Goal: Information Seeking & Learning: Learn about a topic

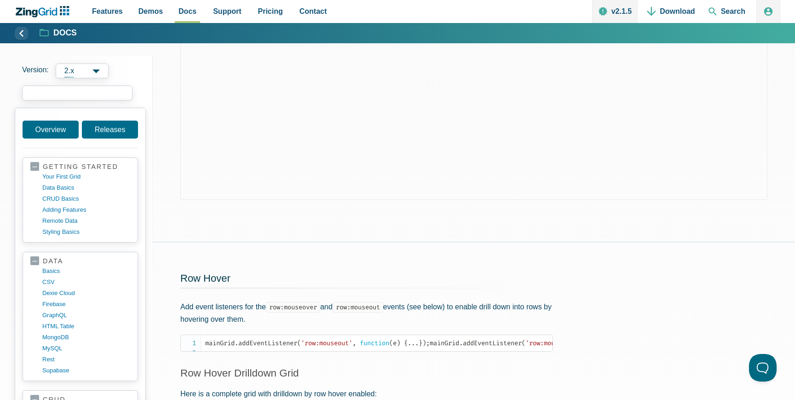
click at [67, 92] on input "search input" at bounding box center [77, 93] width 110 height 15
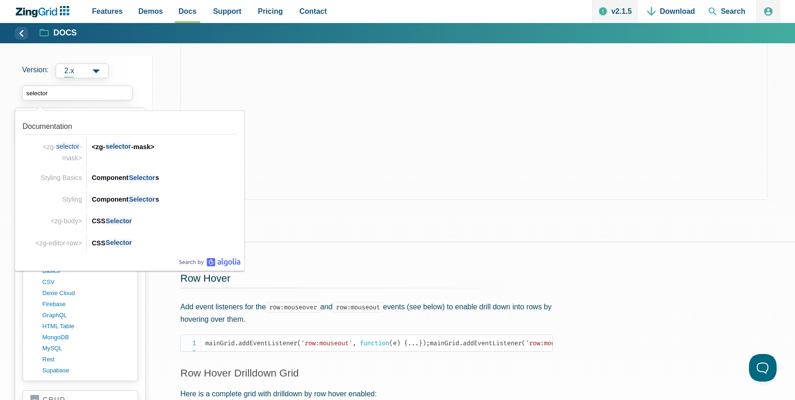
drag, startPoint x: 60, startPoint y: 89, endPoint x: 0, endPoint y: 89, distance: 59.8
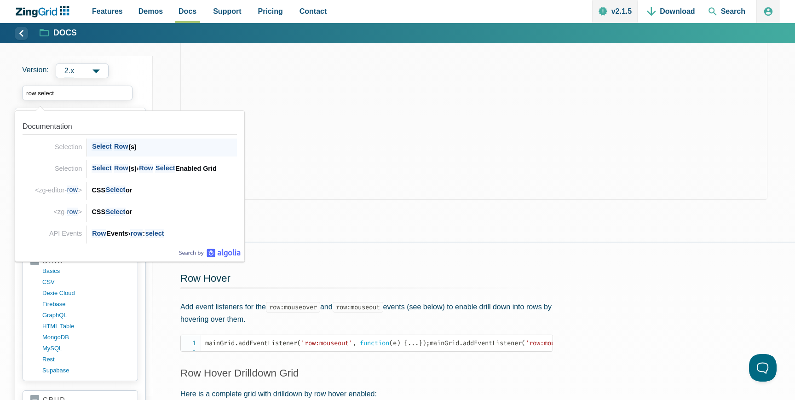
type input "row selec"
click at [134, 148] on div "Selec t Row (s)" at bounding box center [164, 146] width 145 height 11
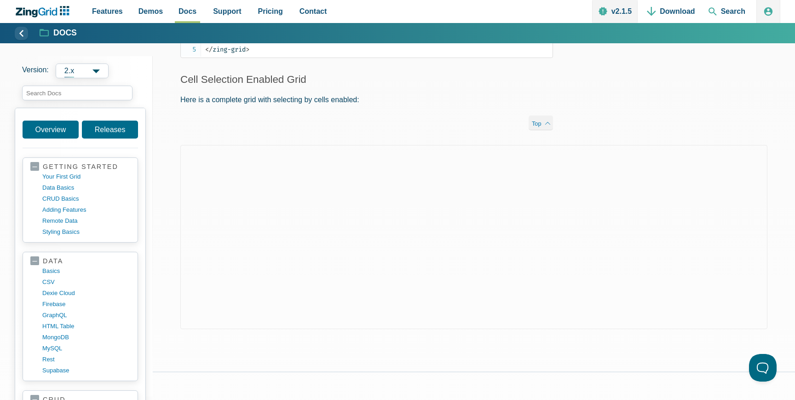
scroll to position [186, 0]
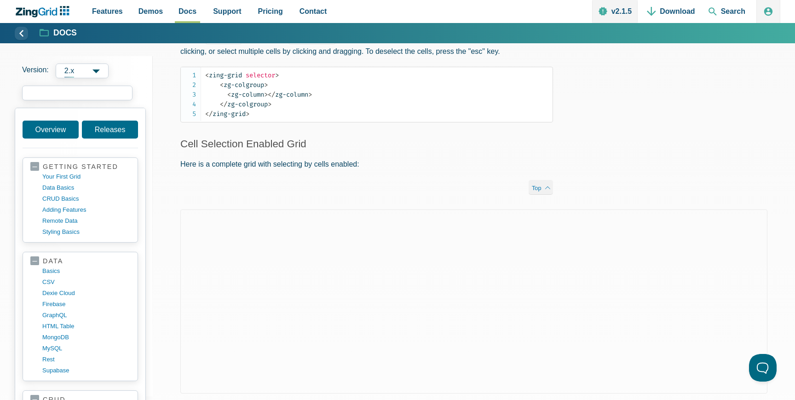
click at [72, 92] on input "search input" at bounding box center [77, 93] width 110 height 15
type input "event"
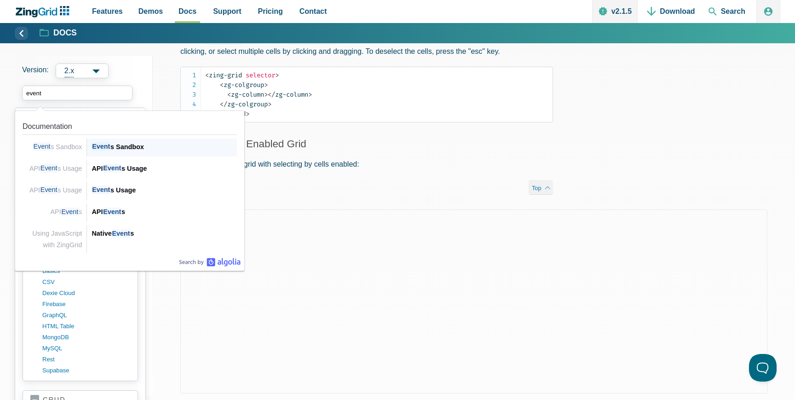
click at [135, 143] on div "Event s Sandbox" at bounding box center [164, 146] width 145 height 11
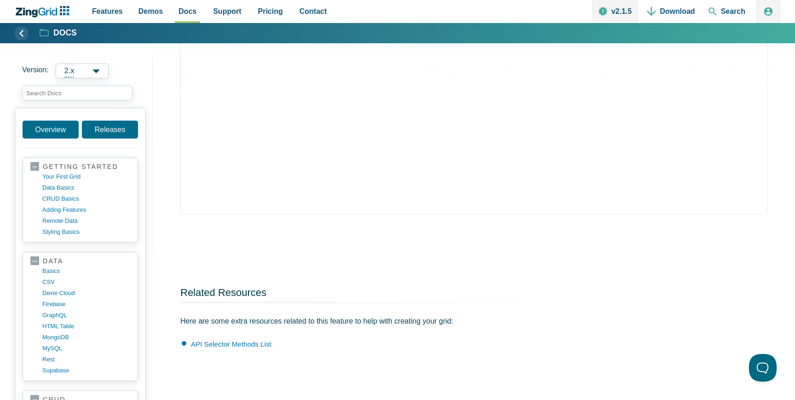
scroll to position [880, 0]
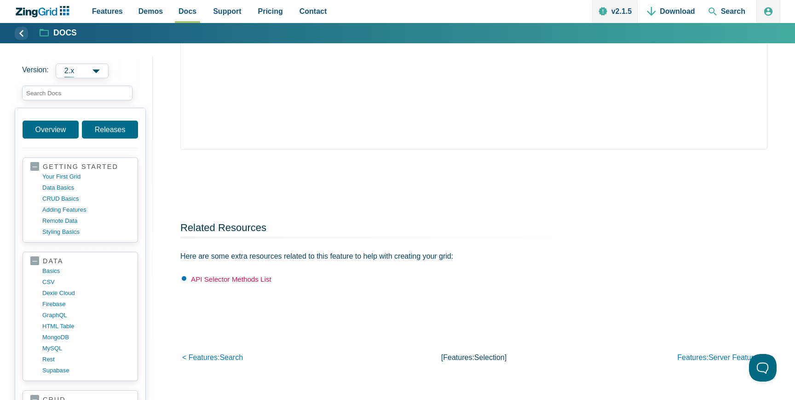
click at [247, 282] on link "API Selector Methods List" at bounding box center [231, 279] width 81 height 8
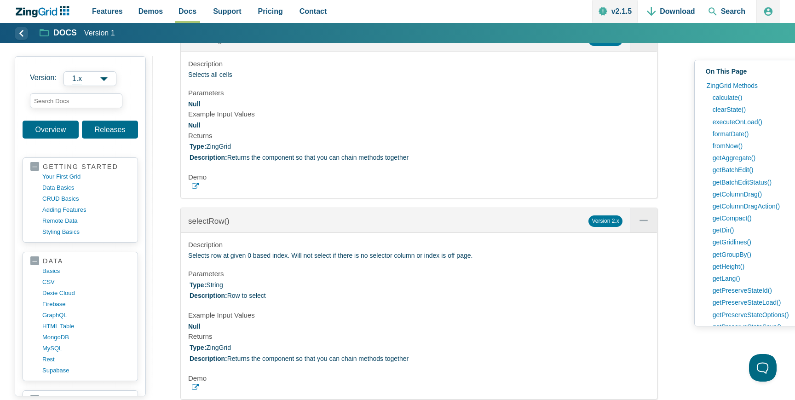
scroll to position [33815, 0]
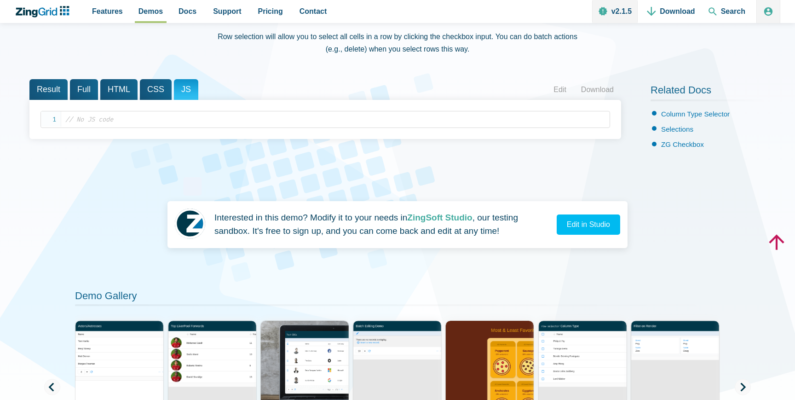
click at [154, 87] on span "CSS" at bounding box center [156, 89] width 32 height 21
click at [76, 86] on span "Full" at bounding box center [84, 89] width 28 height 21
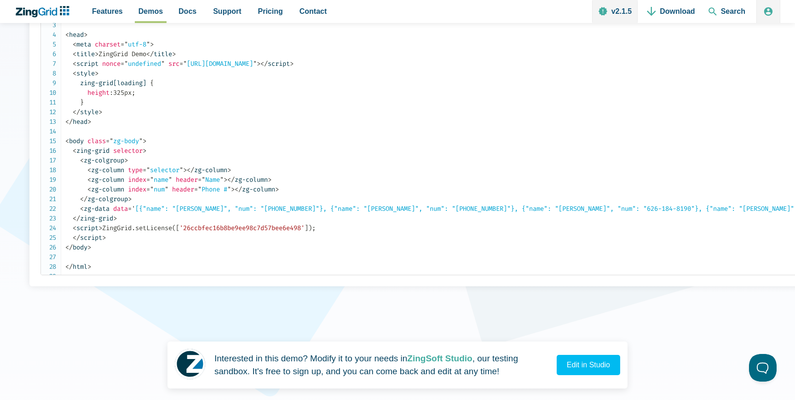
scroll to position [99, 0]
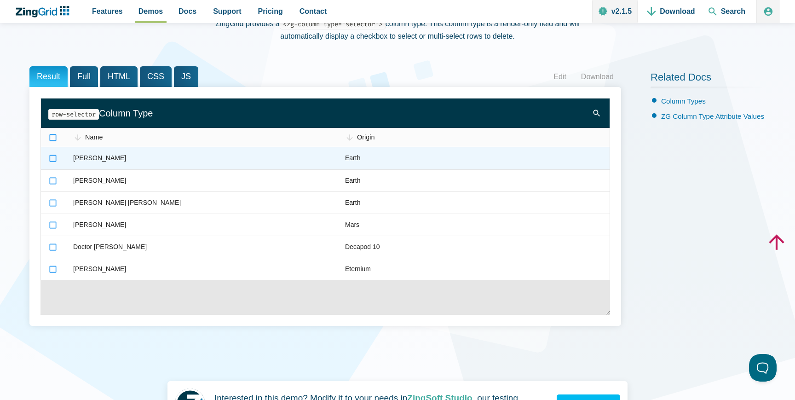
scroll to position [118, 0]
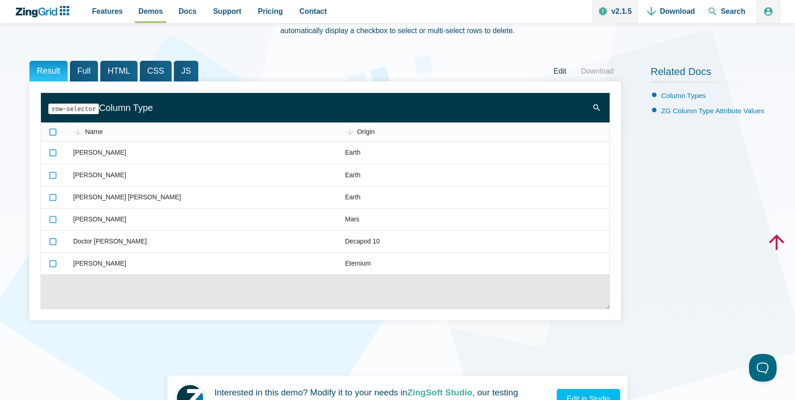
click at [550, 69] on link "Edit" at bounding box center [560, 71] width 28 height 14
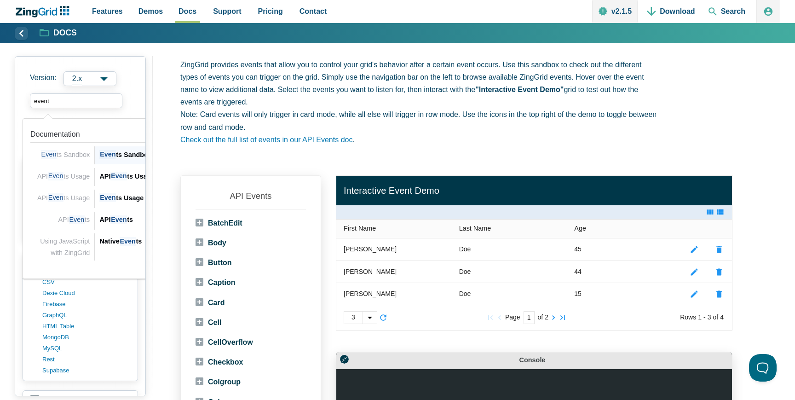
type input "events"
click at [131, 177] on span "Events" at bounding box center [121, 176] width 23 height 9
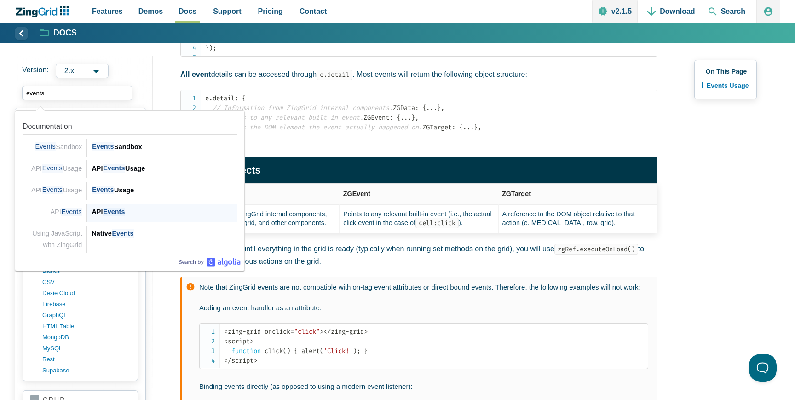
click at [127, 212] on div "API Events" at bounding box center [164, 211] width 145 height 11
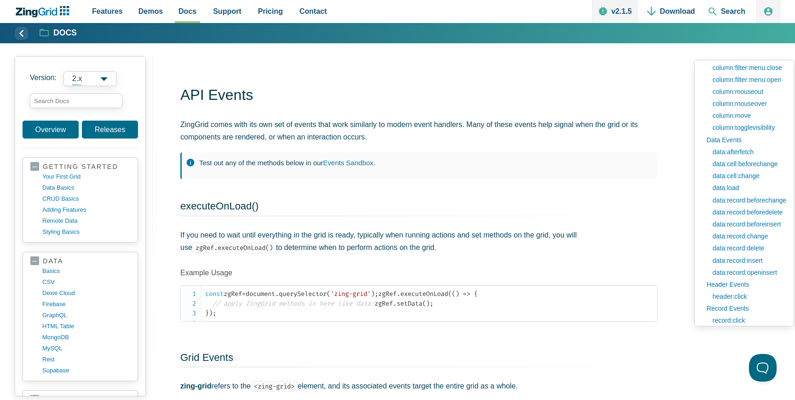
scroll to position [507, 0]
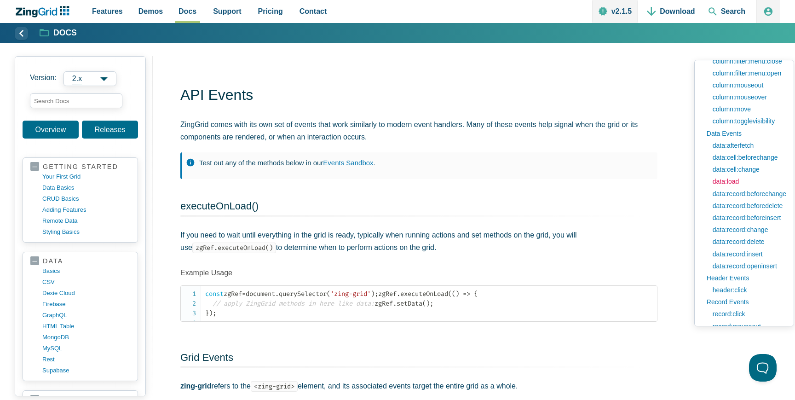
click at [735, 181] on link "data:load" at bounding box center [747, 181] width 78 height 12
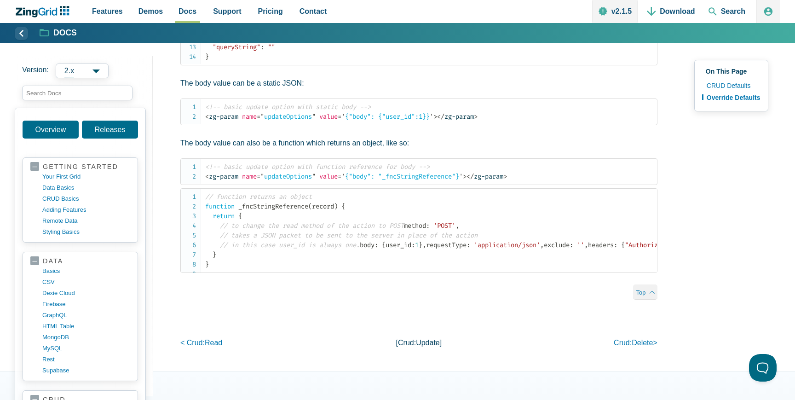
scroll to position [847, 0]
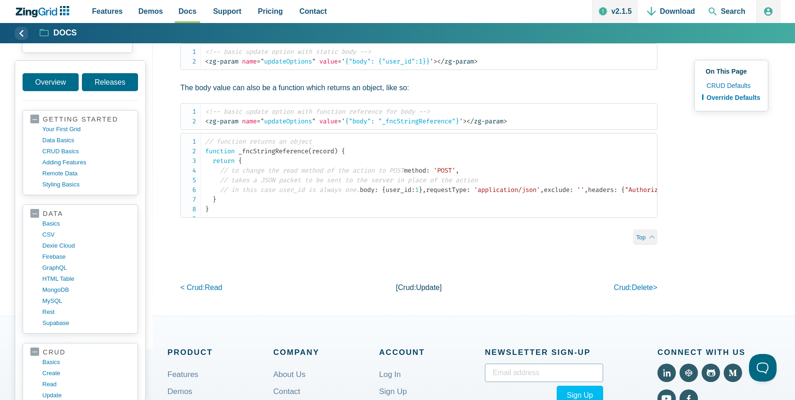
click at [88, 53] on input "search input" at bounding box center [77, 45] width 110 height 15
click at [64, 146] on link "data basics" at bounding box center [88, 140] width 88 height 11
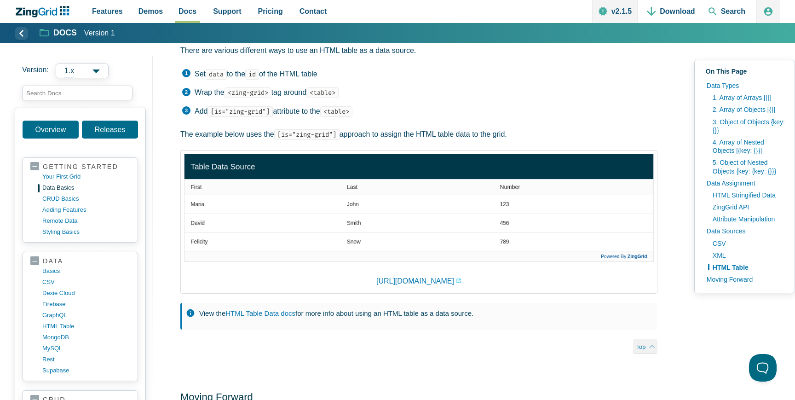
scroll to position [2981, 0]
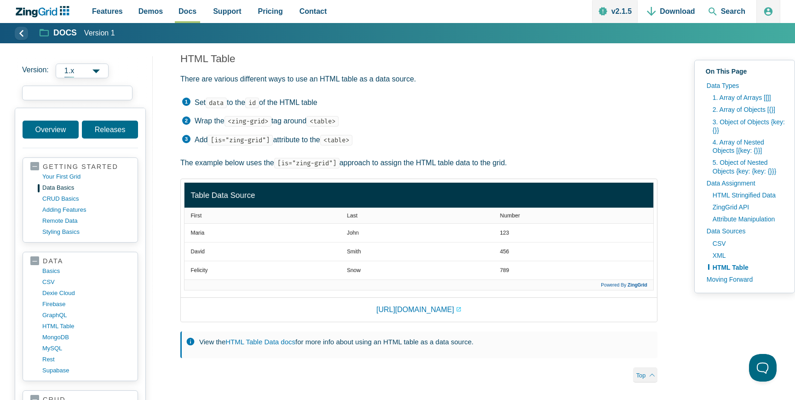
click at [72, 94] on input "search input" at bounding box center [77, 93] width 110 height 15
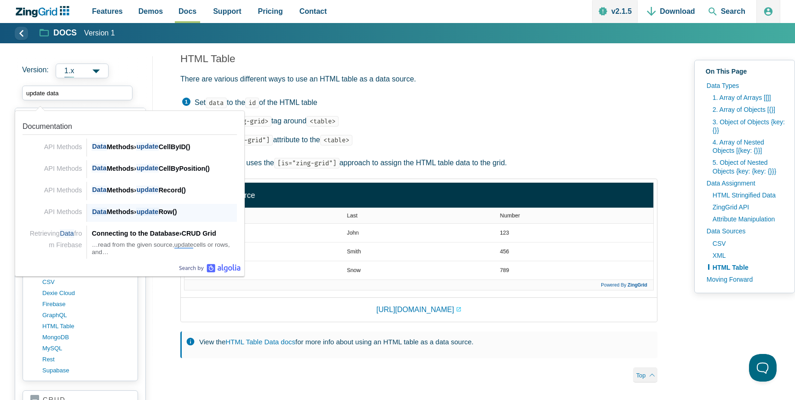
click at [143, 212] on span "update" at bounding box center [147, 211] width 23 height 9
type input "update data"
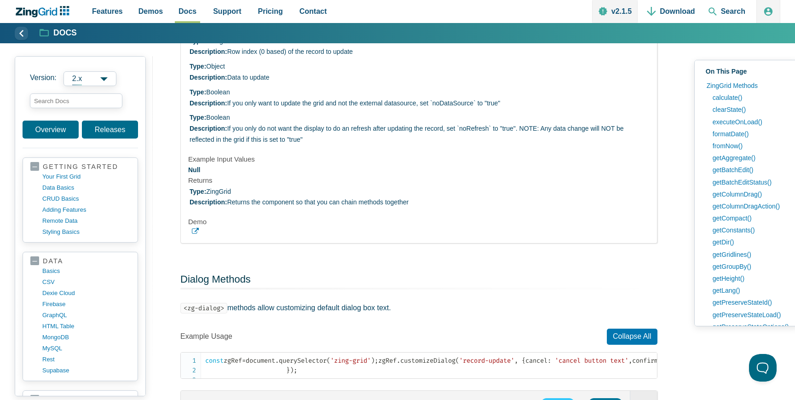
scroll to position [19422, 0]
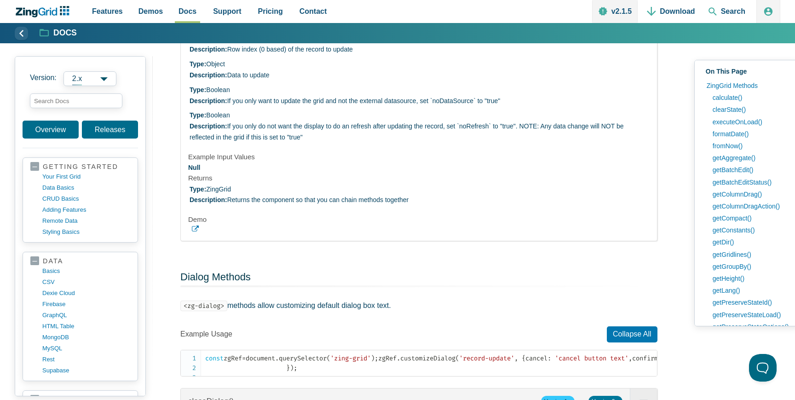
click at [196, 231] on use "App Content" at bounding box center [195, 228] width 7 height 6
